Goal: Answer question/provide support: Share knowledge or assist other users

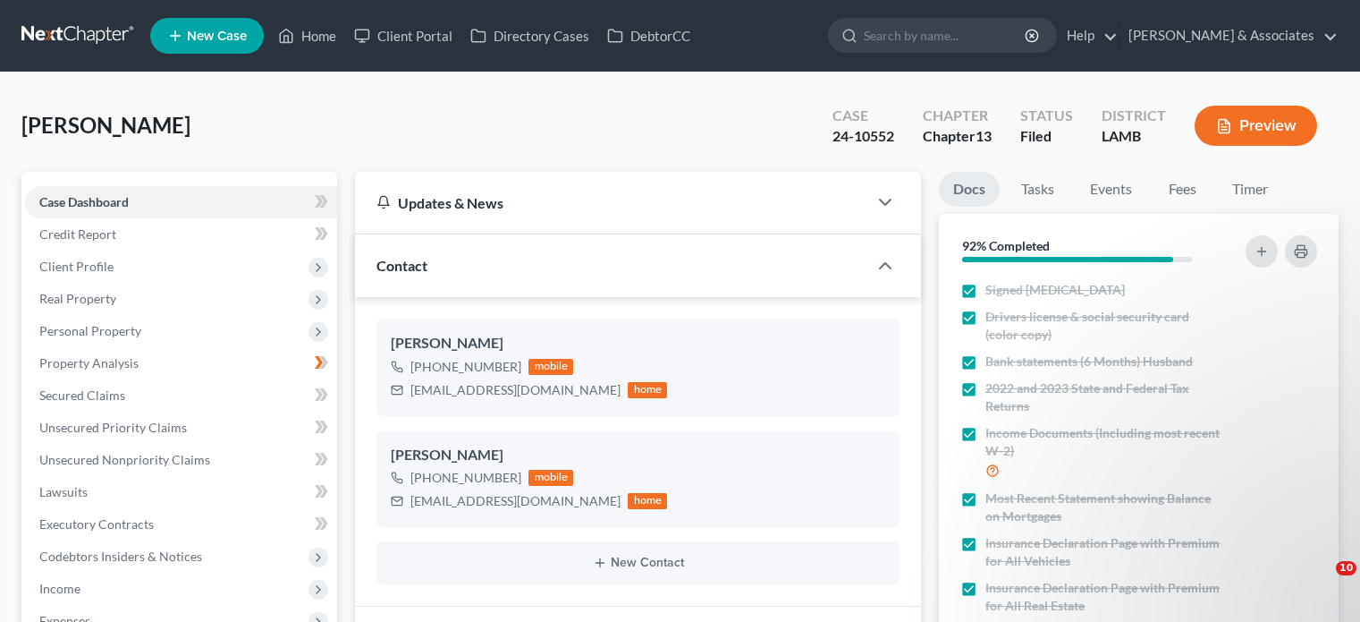
select select "0"
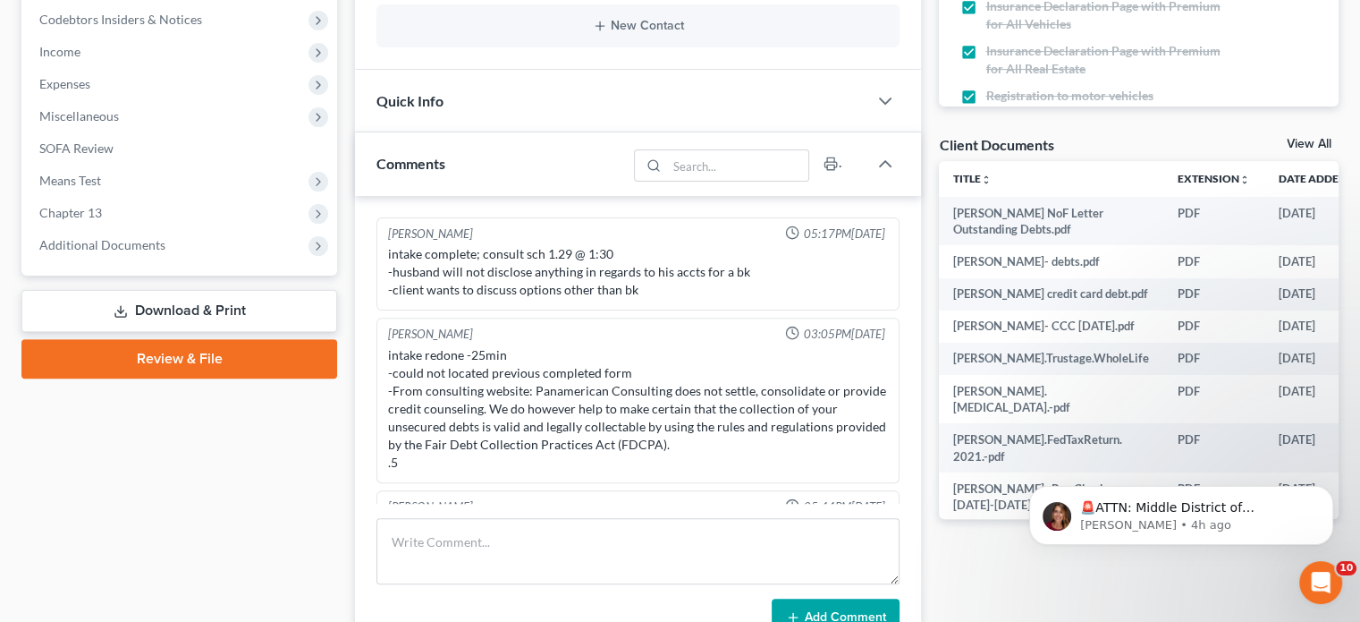
scroll to position [1002, 0]
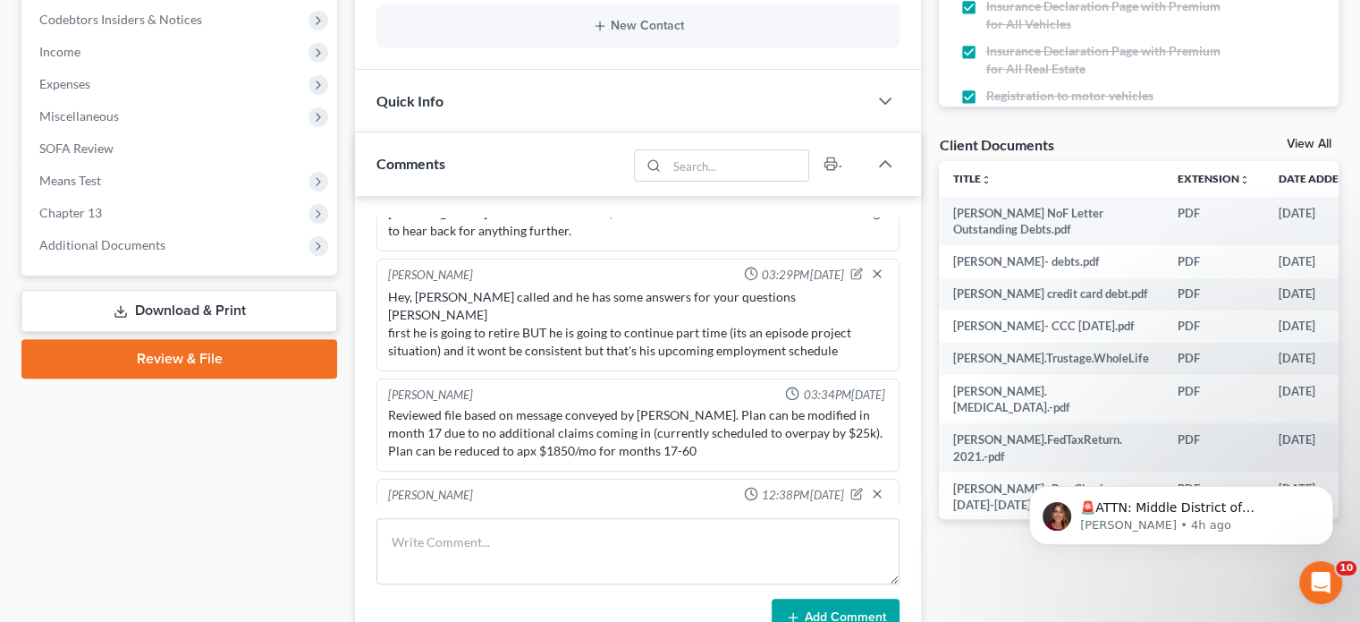
click at [216, 527] on div "Case Dashboard Payments Invoices Payments Payments Credit Report Client Profile" at bounding box center [180, 528] width 334 height 1786
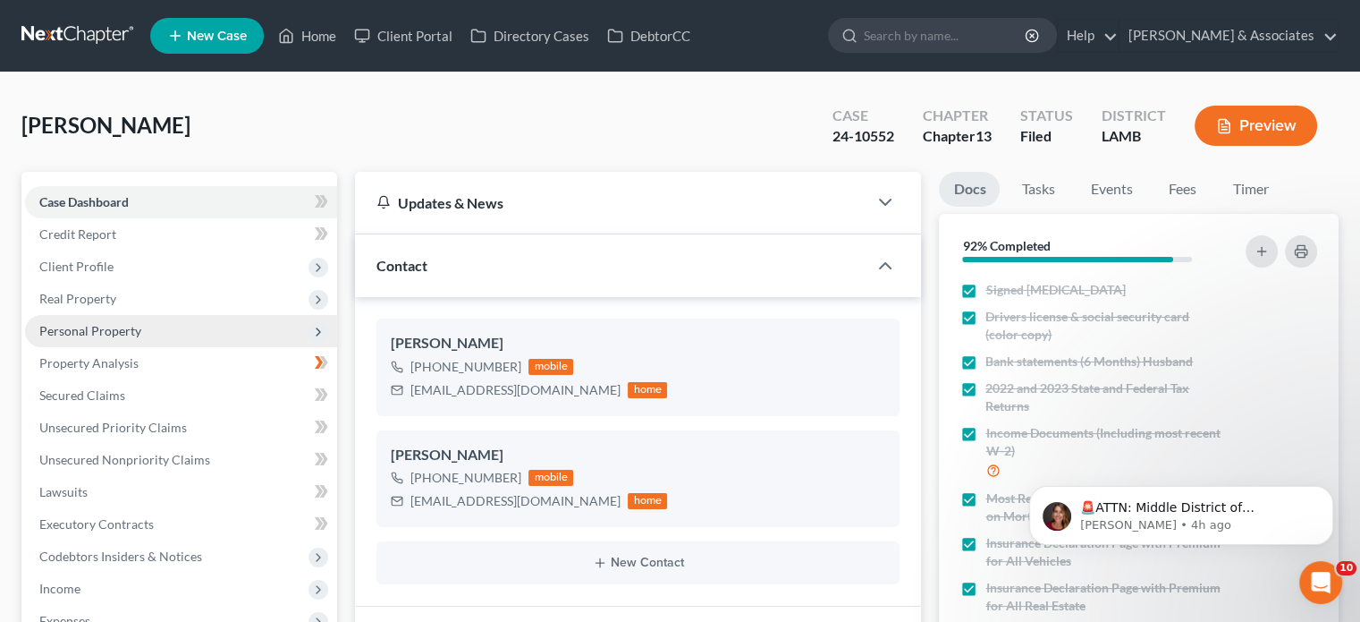
scroll to position [0, 0]
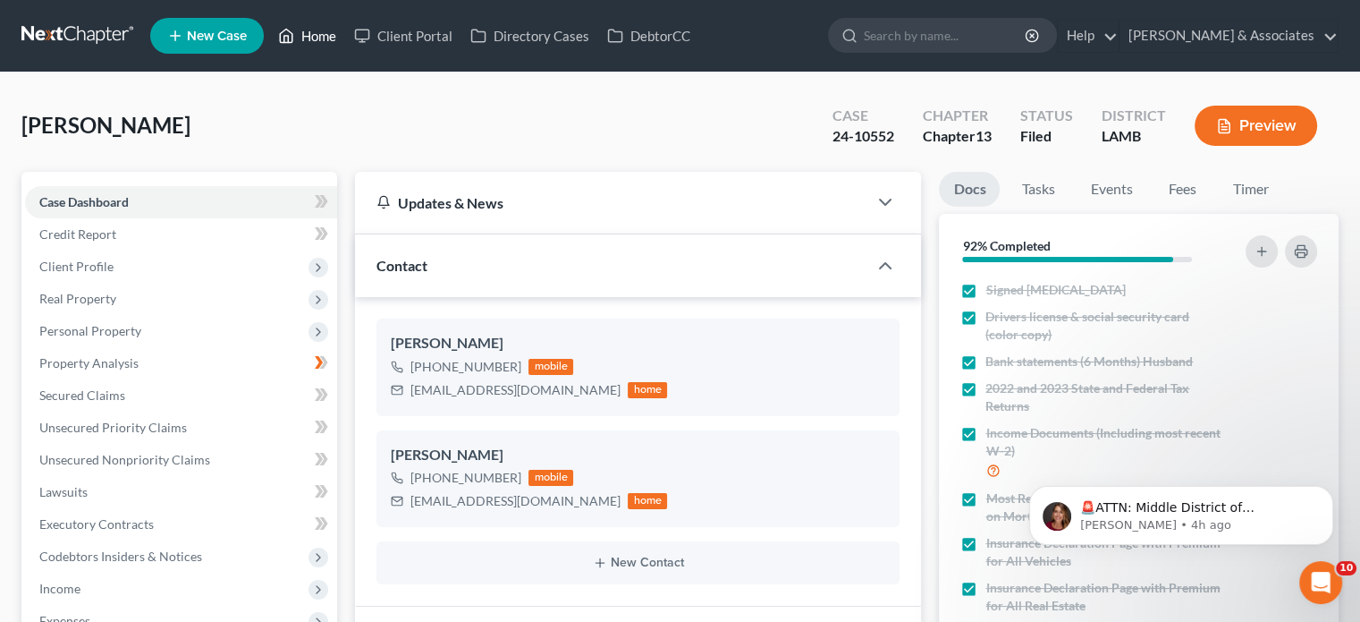
click at [315, 35] on link "Home" at bounding box center [307, 36] width 76 height 32
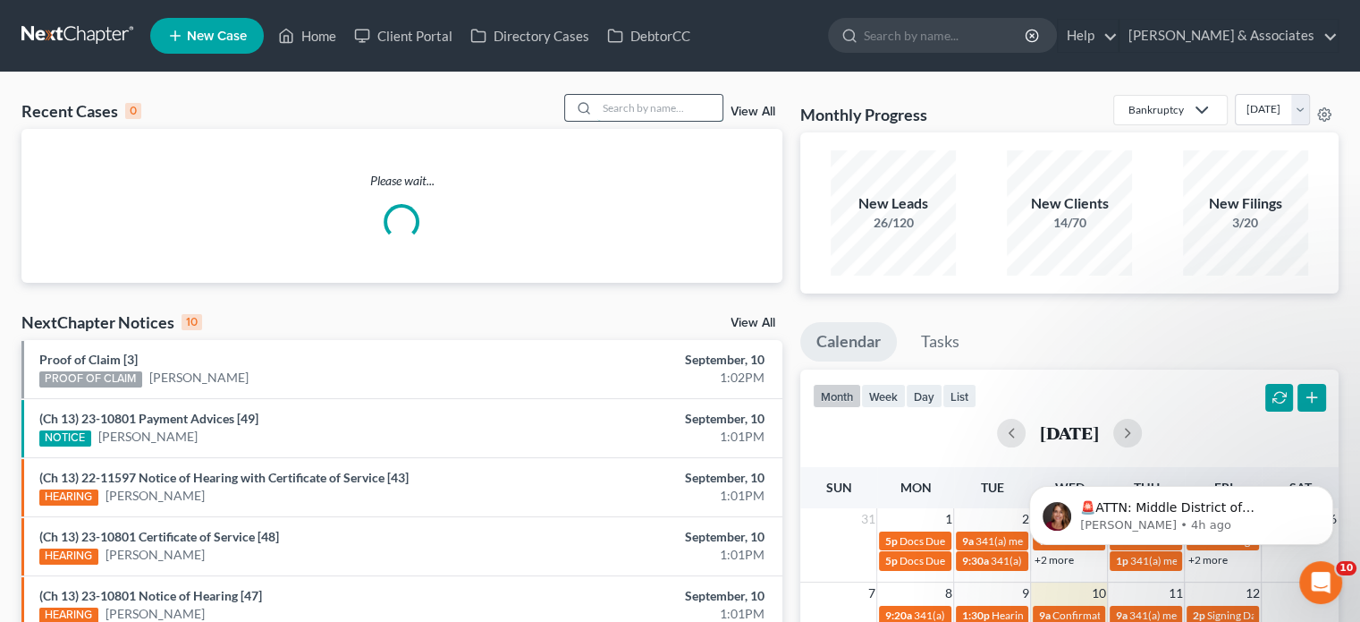
click at [606, 109] on input "search" at bounding box center [659, 108] width 125 height 26
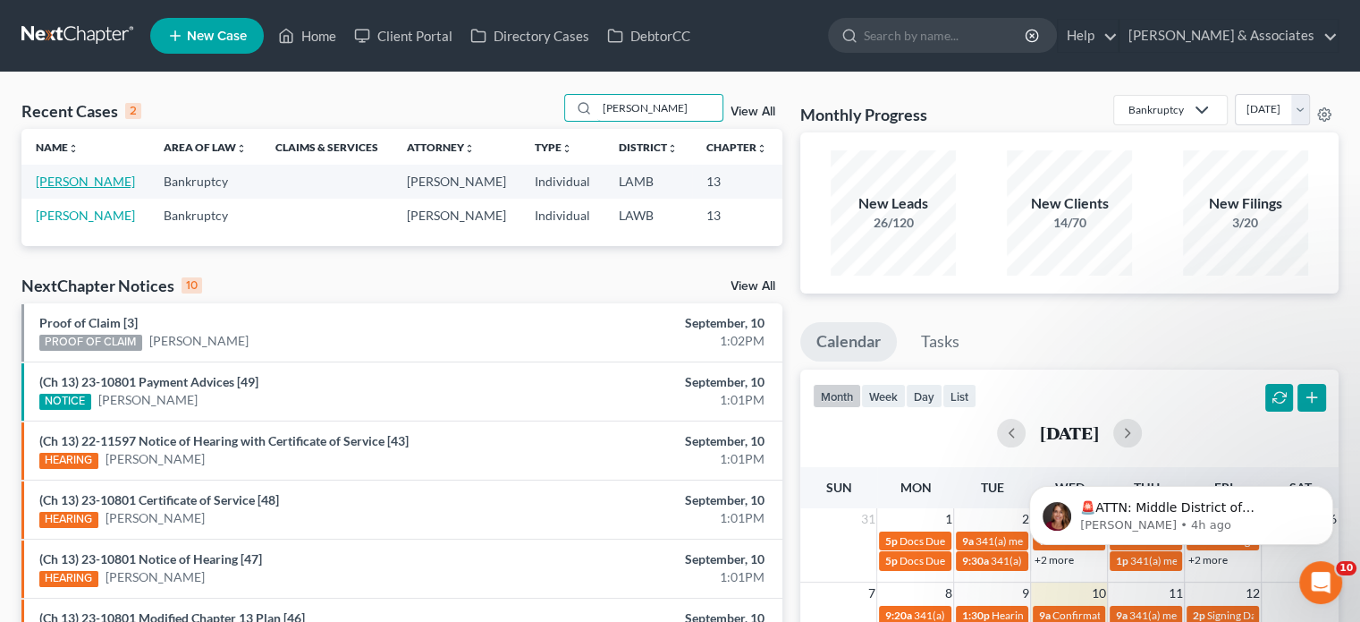
type input "[PERSON_NAME]"
click at [39, 189] on link "[PERSON_NAME]" at bounding box center [85, 181] width 99 height 15
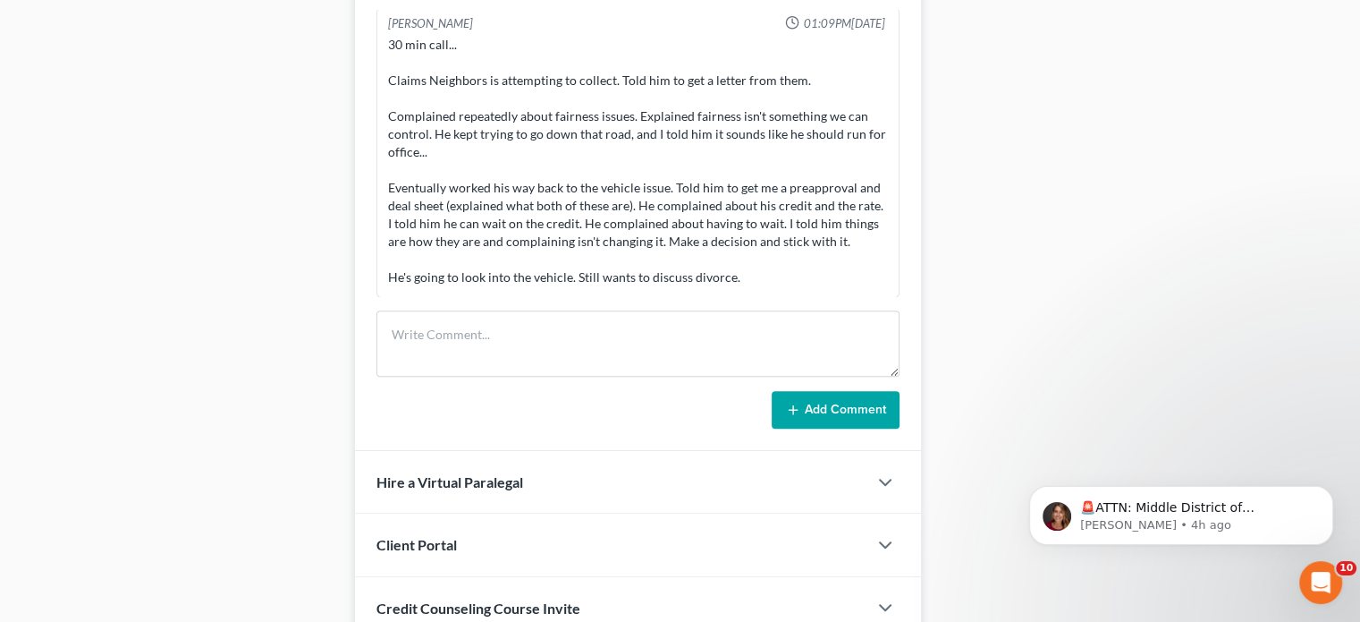
scroll to position [1051, 0]
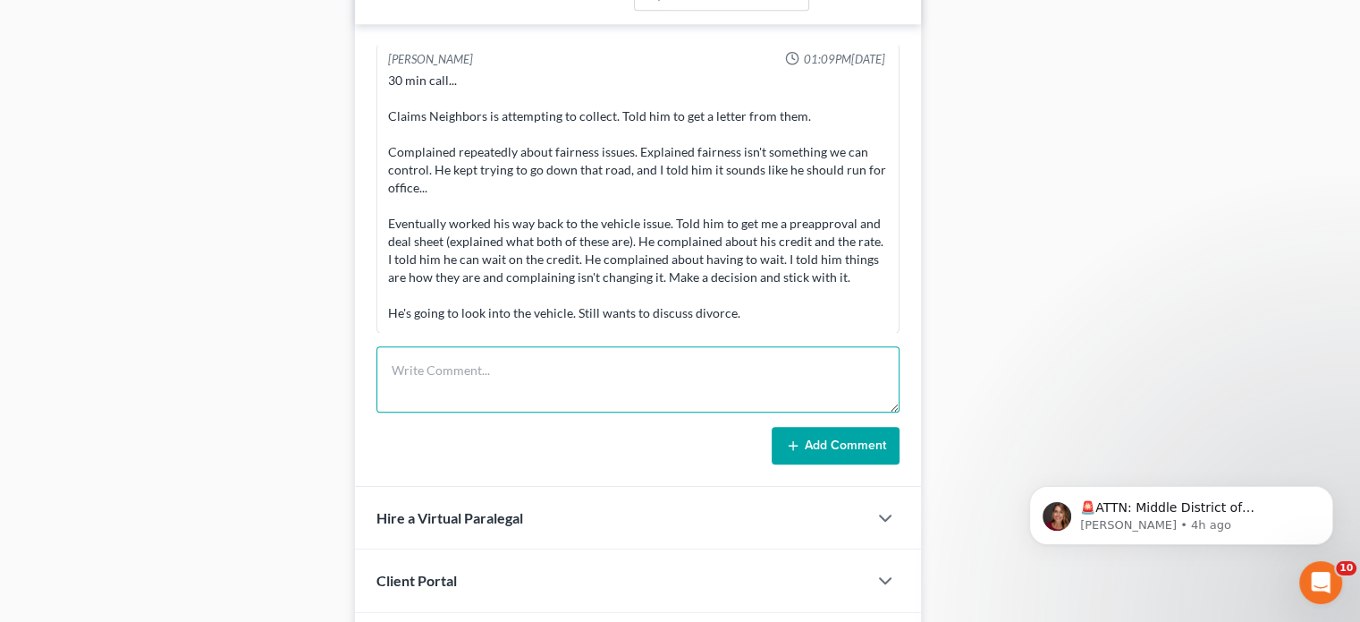
click at [563, 376] on textarea at bounding box center [638, 379] width 523 height 66
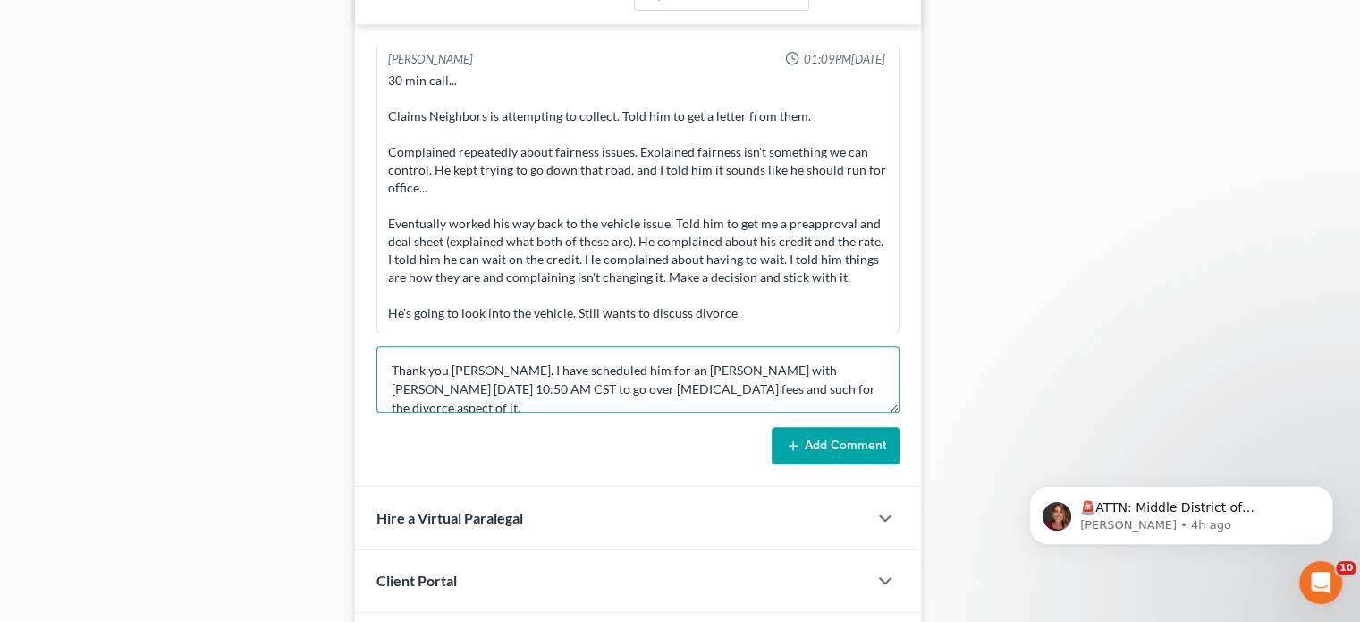
type textarea "Thank you [PERSON_NAME]. I have scheduled him for an [PERSON_NAME] with [PERSON…"
click at [858, 440] on button "Add Comment" at bounding box center [836, 446] width 128 height 38
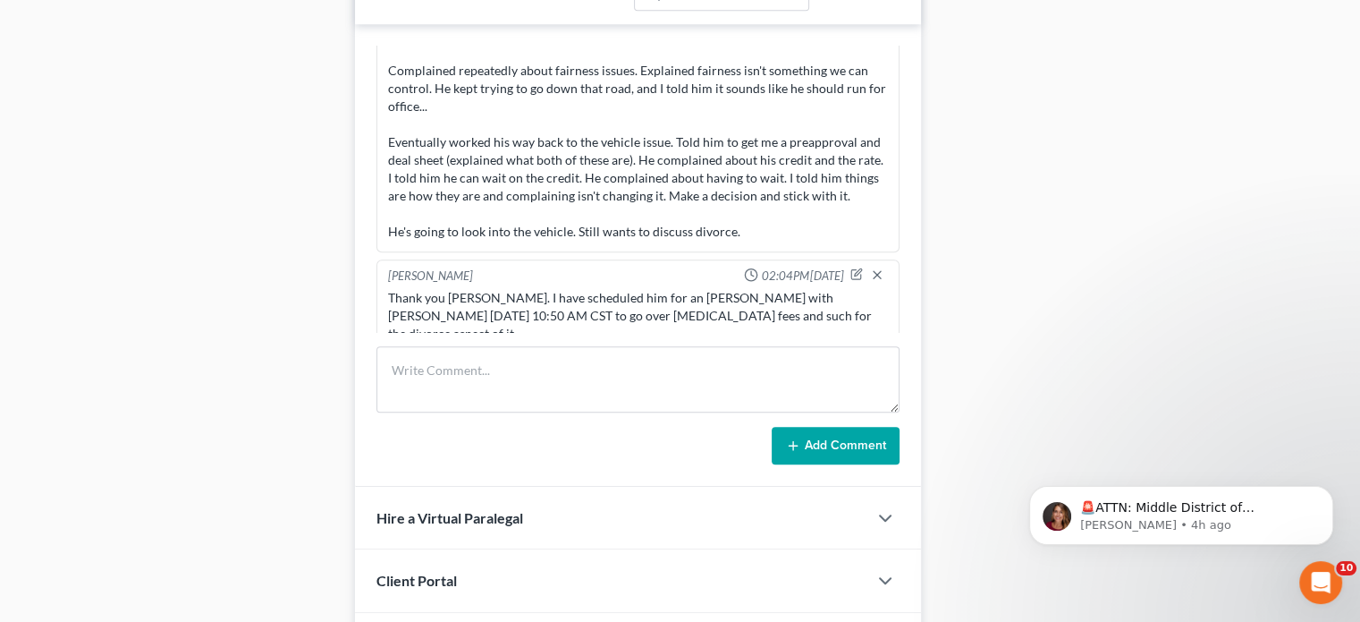
scroll to position [8303, 0]
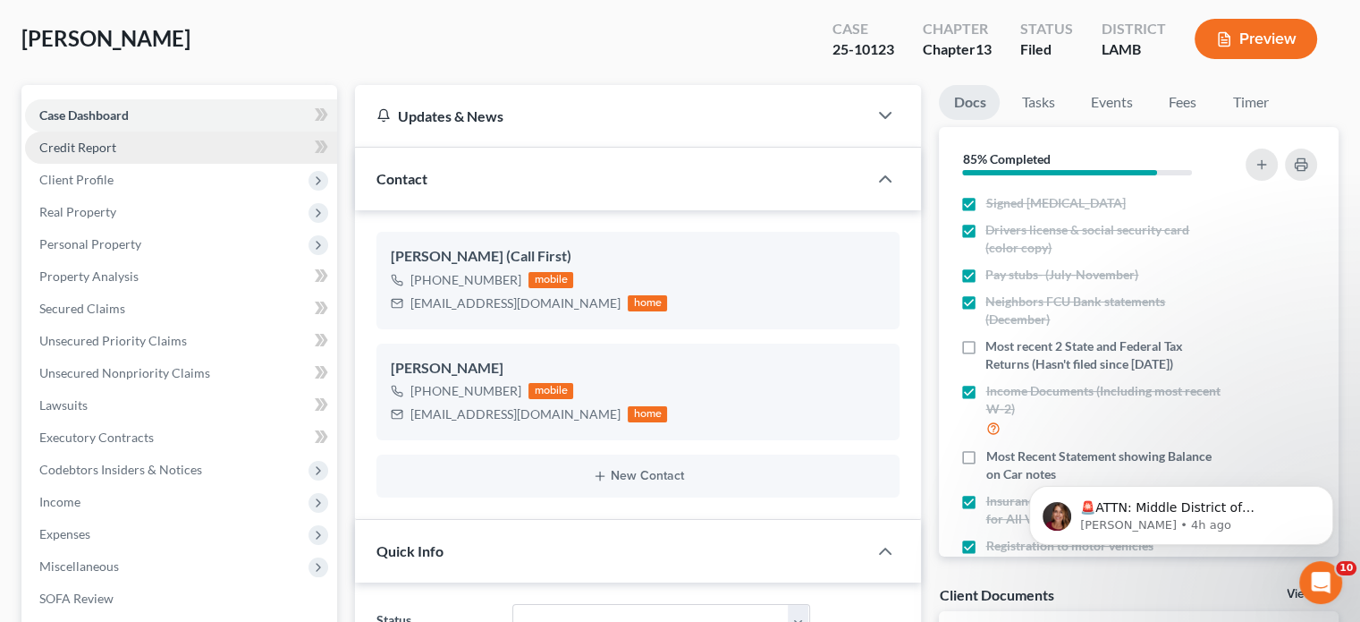
scroll to position [0, 0]
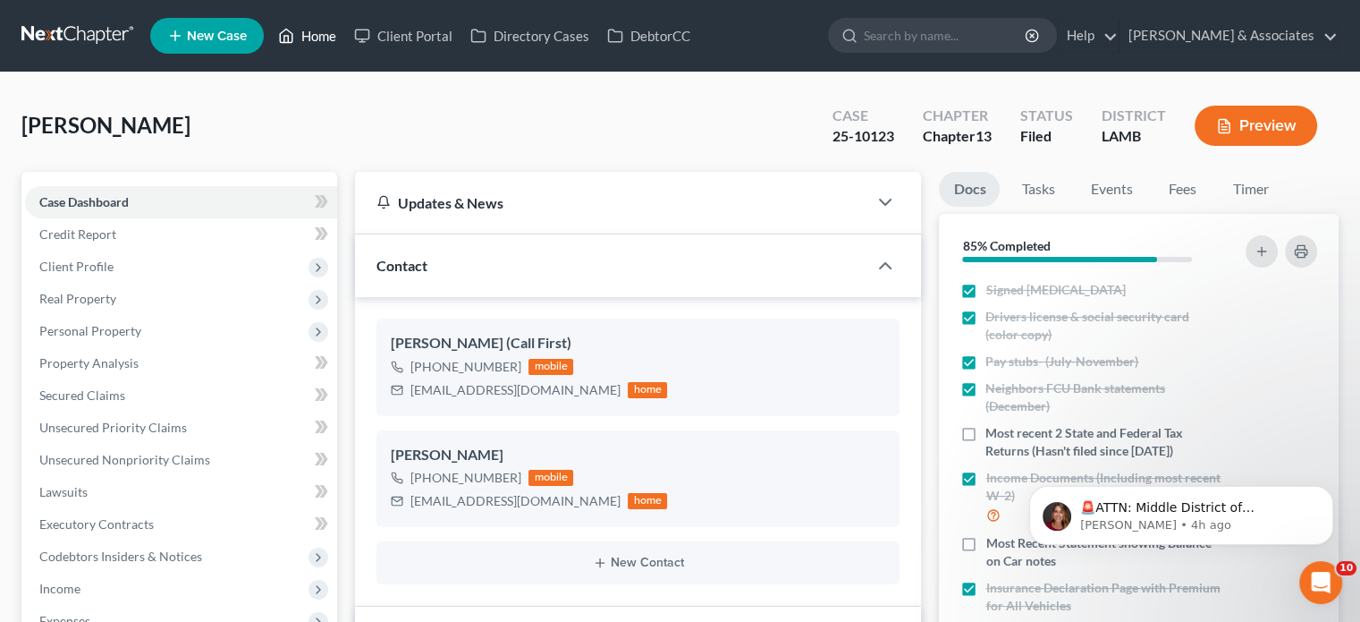
click at [317, 35] on link "Home" at bounding box center [307, 36] width 76 height 32
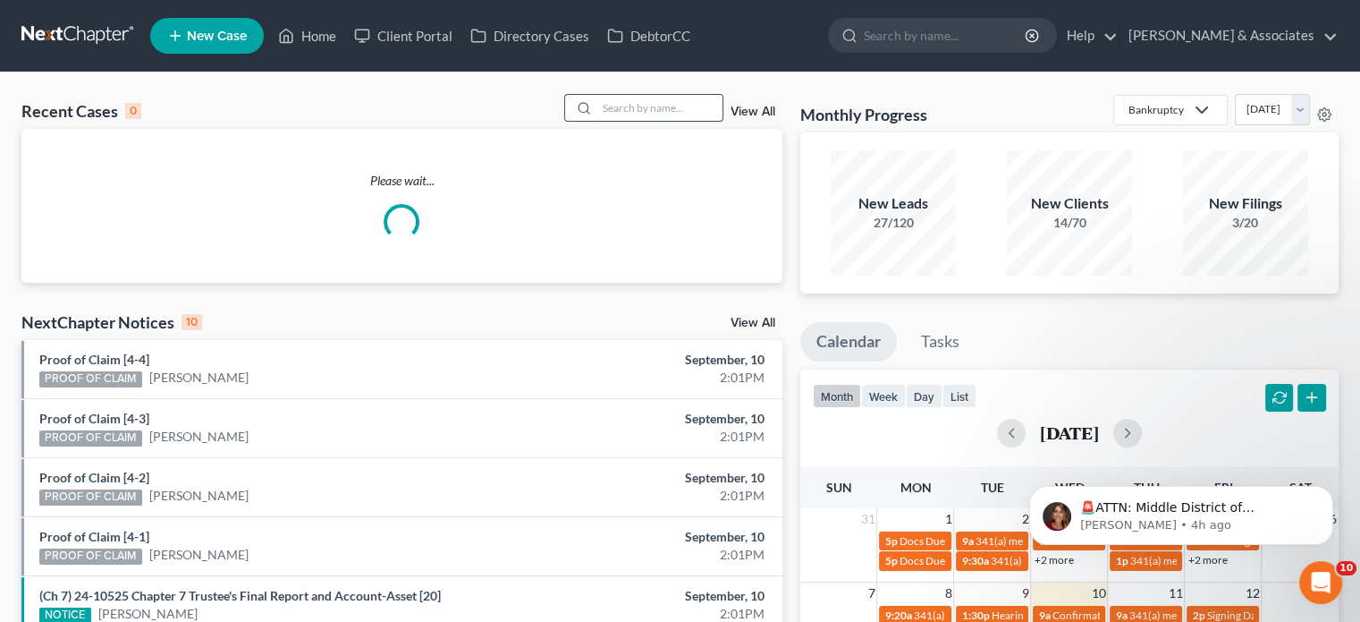
click at [644, 106] on input "search" at bounding box center [659, 108] width 125 height 26
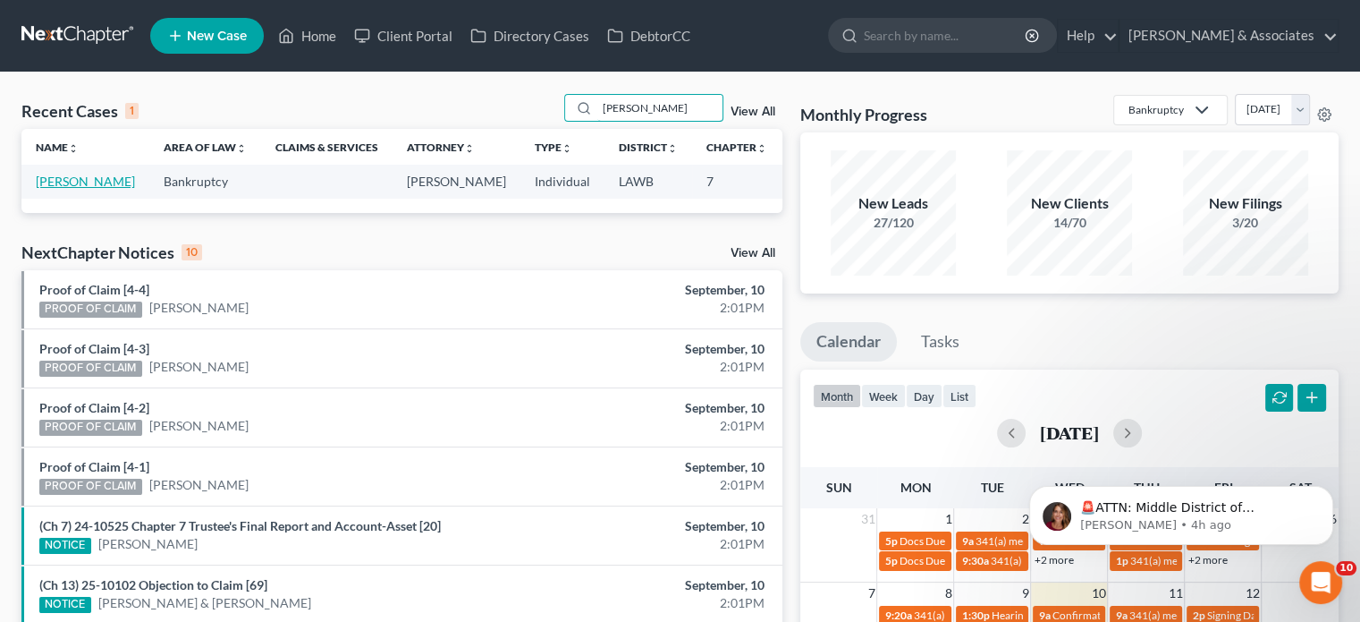
type input "[PERSON_NAME]"
click at [64, 189] on link "[PERSON_NAME]" at bounding box center [85, 181] width 99 height 15
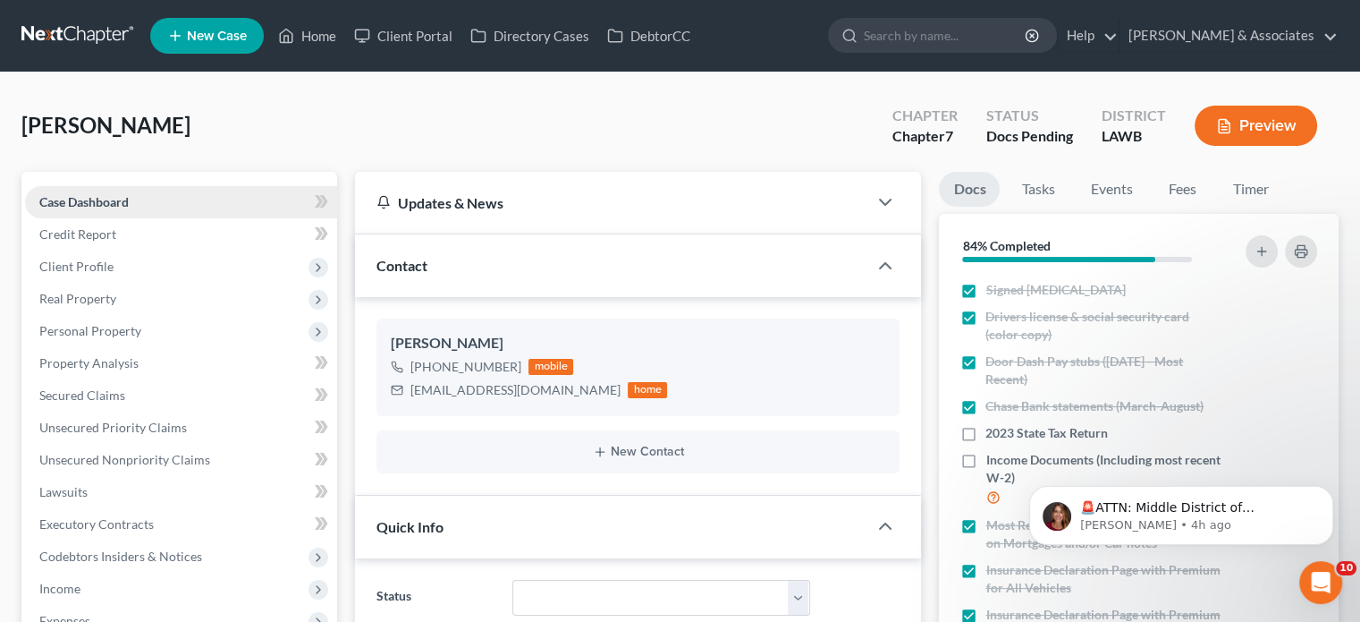
scroll to position [1390, 0]
click at [1331, 496] on button "Dismiss notification" at bounding box center [1328, 490] width 23 height 23
